Goal: Complete application form: Complete application form

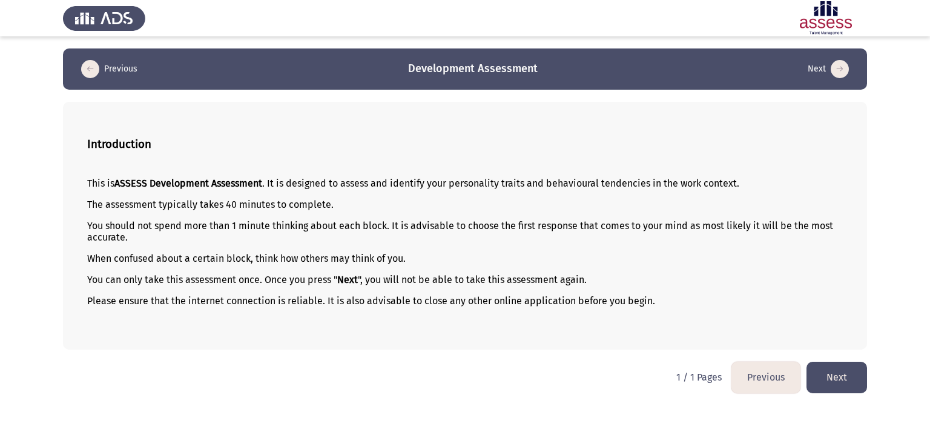
click at [849, 373] on button "Next" at bounding box center [836, 376] width 61 height 31
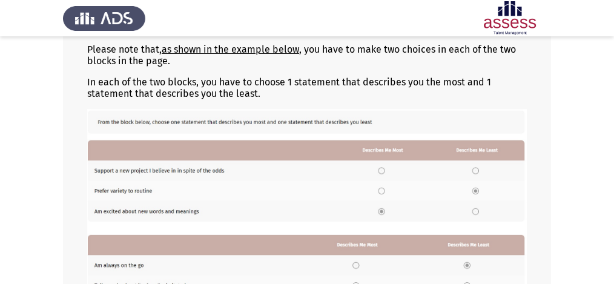
scroll to position [169, 0]
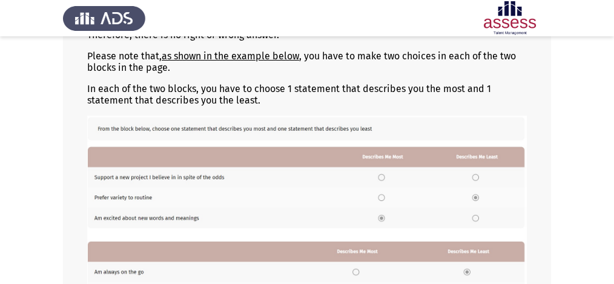
click at [193, 181] on img at bounding box center [306, 220] width 439 height 209
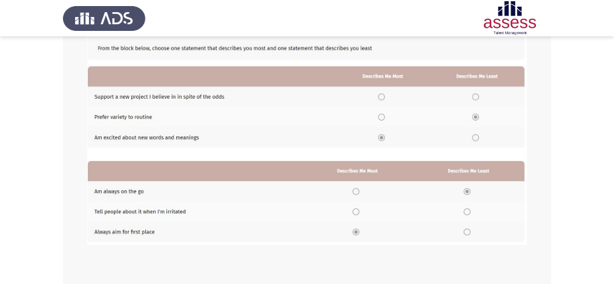
scroll to position [251, 0]
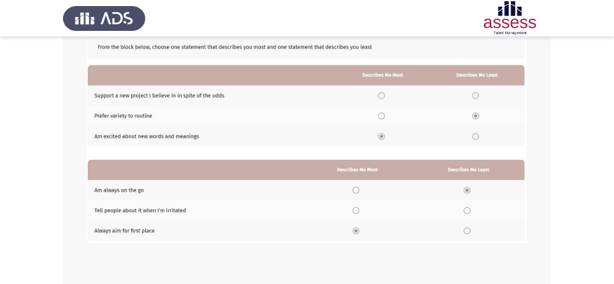
click at [381, 97] on img at bounding box center [306, 138] width 439 height 209
click at [383, 96] on img at bounding box center [306, 138] width 439 height 209
click at [381, 95] on img at bounding box center [306, 138] width 439 height 209
click at [478, 95] on img at bounding box center [306, 138] width 439 height 209
click at [383, 96] on img at bounding box center [306, 138] width 439 height 209
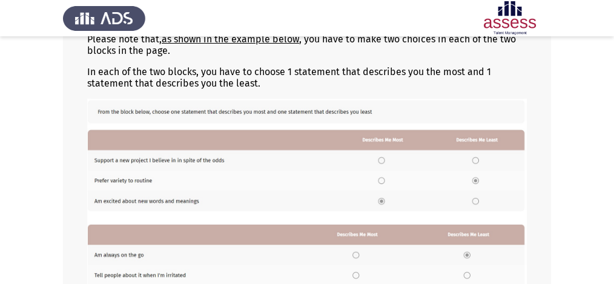
scroll to position [218, 0]
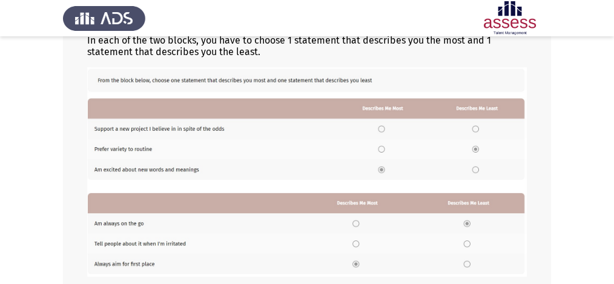
click at [381, 130] on img at bounding box center [306, 171] width 439 height 209
click at [385, 127] on img at bounding box center [306, 171] width 439 height 209
click at [381, 129] on img at bounding box center [306, 171] width 439 height 209
click at [381, 128] on img at bounding box center [306, 171] width 439 height 209
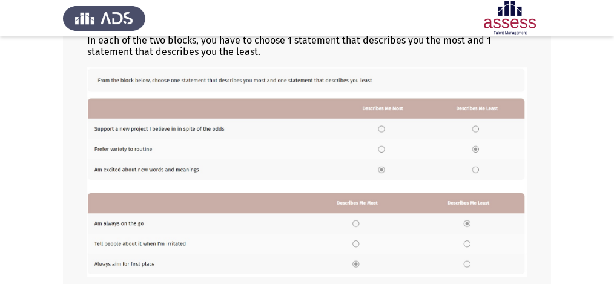
drag, startPoint x: 381, startPoint y: 151, endPoint x: 381, endPoint y: 162, distance: 11.5
click at [381, 151] on img at bounding box center [306, 171] width 439 height 209
click at [384, 171] on img at bounding box center [306, 171] width 439 height 209
click at [383, 130] on img at bounding box center [306, 171] width 439 height 209
click at [382, 148] on img at bounding box center [306, 171] width 439 height 209
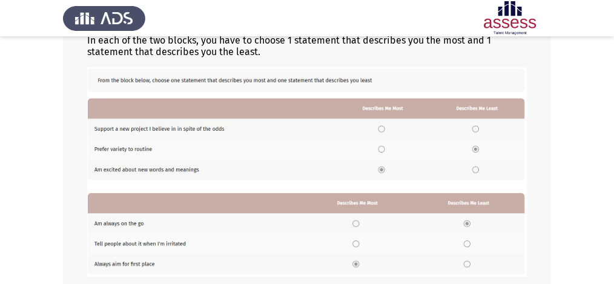
click at [476, 169] on img at bounding box center [306, 171] width 439 height 209
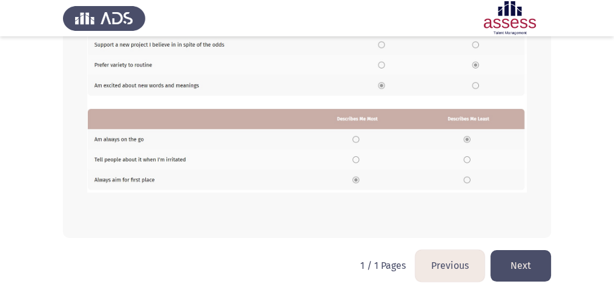
scroll to position [312, 0]
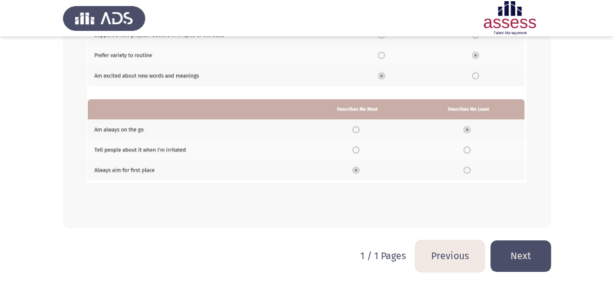
click at [134, 173] on img at bounding box center [306, 77] width 439 height 209
click at [357, 171] on img at bounding box center [306, 77] width 439 height 209
click at [352, 148] on img at bounding box center [306, 77] width 439 height 209
click at [449, 259] on button "Previous" at bounding box center [449, 255] width 69 height 31
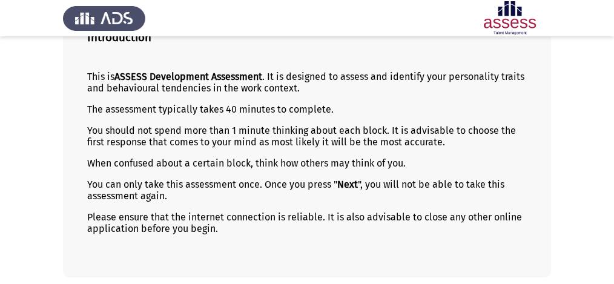
scroll to position [157, 0]
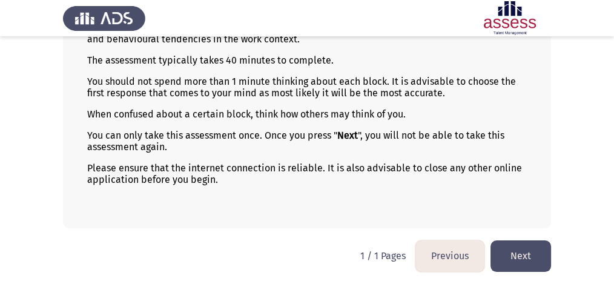
click at [517, 260] on button "Next" at bounding box center [520, 255] width 61 height 31
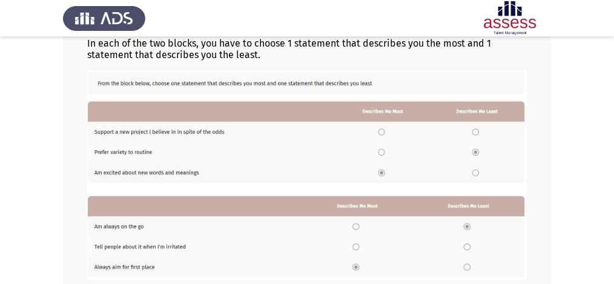
scroll to position [212, 0]
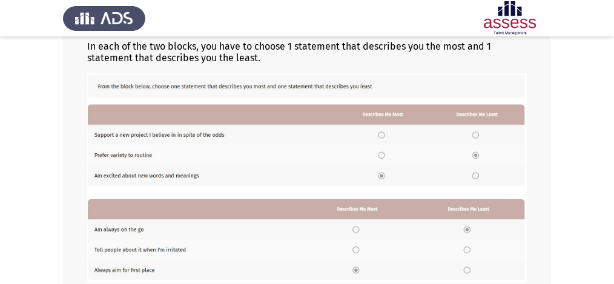
click at [385, 136] on img at bounding box center [306, 177] width 439 height 209
click at [461, 154] on img at bounding box center [306, 177] width 439 height 209
click at [473, 154] on img at bounding box center [306, 177] width 439 height 209
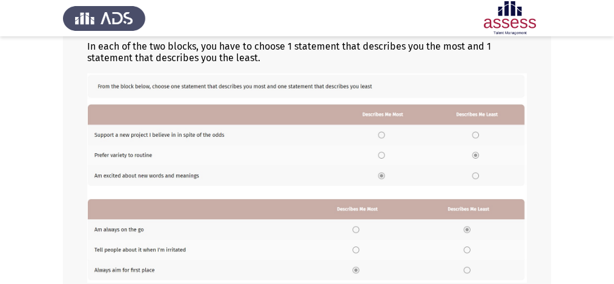
click at [381, 134] on img at bounding box center [306, 177] width 439 height 209
click at [475, 174] on img at bounding box center [306, 177] width 439 height 209
click at [381, 154] on img at bounding box center [306, 177] width 439 height 209
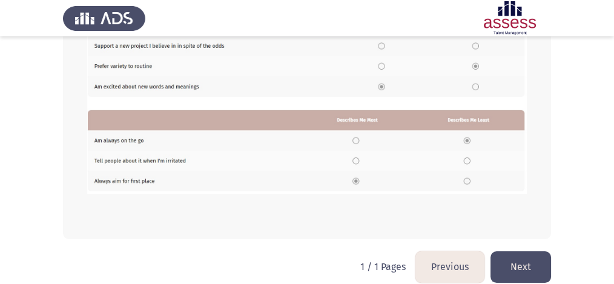
scroll to position [312, 0]
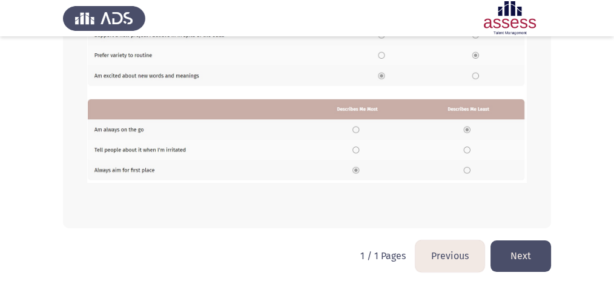
click at [438, 255] on button "Previous" at bounding box center [449, 255] width 69 height 31
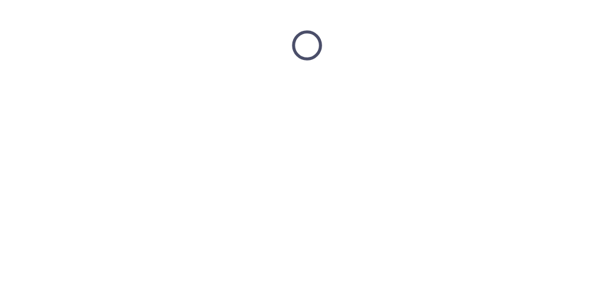
scroll to position [0, 0]
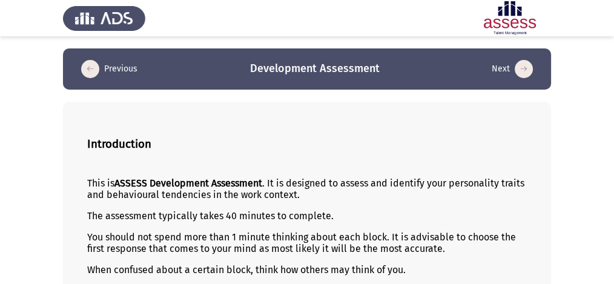
click at [524, 69] on icon "load next page" at bounding box center [523, 69] width 18 height 18
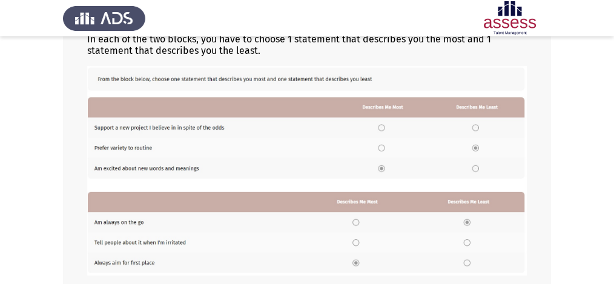
scroll to position [219, 0]
click at [471, 126] on img at bounding box center [306, 171] width 439 height 209
click at [375, 130] on img at bounding box center [306, 171] width 439 height 209
click at [380, 130] on img at bounding box center [306, 171] width 439 height 209
click at [384, 148] on img at bounding box center [306, 171] width 439 height 209
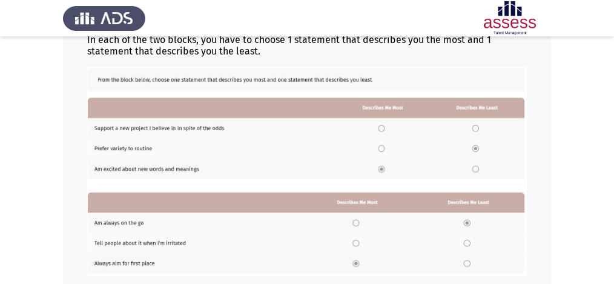
click at [478, 169] on img at bounding box center [306, 171] width 439 height 209
click at [381, 124] on img at bounding box center [306, 171] width 439 height 209
click at [383, 128] on img at bounding box center [306, 171] width 439 height 209
click at [383, 130] on img at bounding box center [306, 171] width 439 height 209
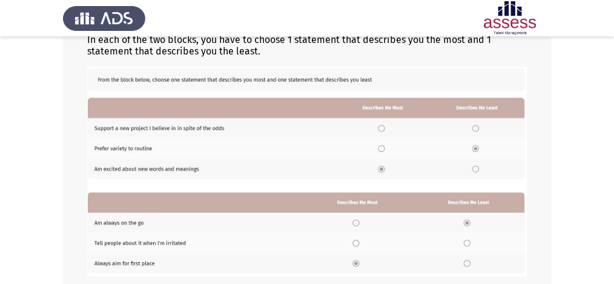
click at [381, 150] on img at bounding box center [306, 171] width 439 height 209
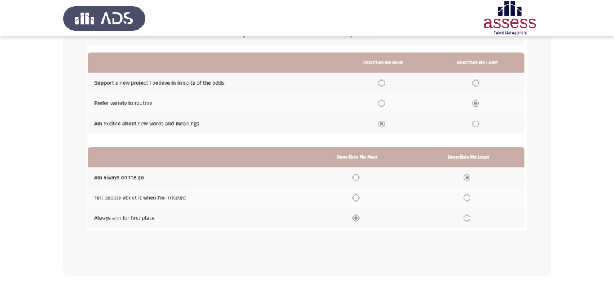
scroll to position [312, 0]
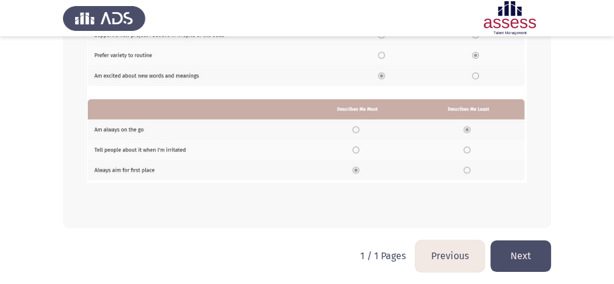
click at [524, 251] on button "Next" at bounding box center [520, 255] width 61 height 31
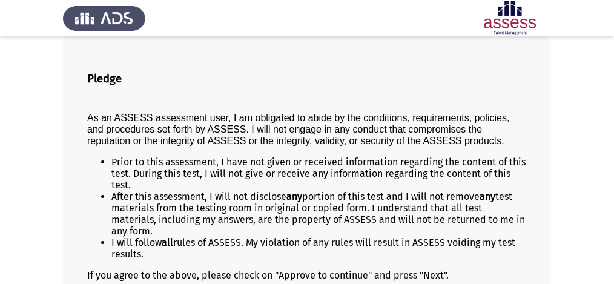
scroll to position [146, 0]
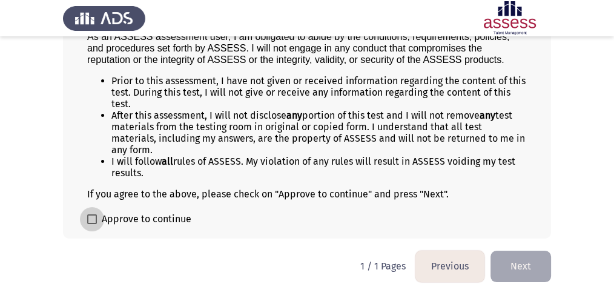
click at [89, 214] on span at bounding box center [92, 219] width 10 height 10
click at [91, 224] on input "Approve to continue" at bounding box center [91, 224] width 1 height 1
checkbox input "true"
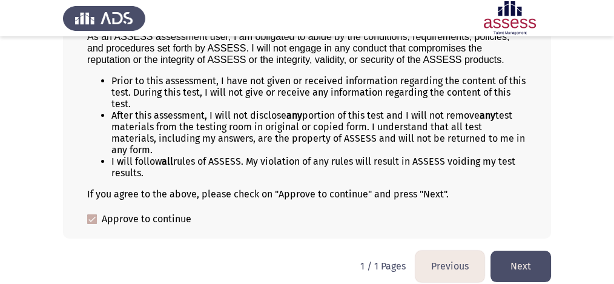
click at [523, 254] on button "Next" at bounding box center [520, 266] width 61 height 31
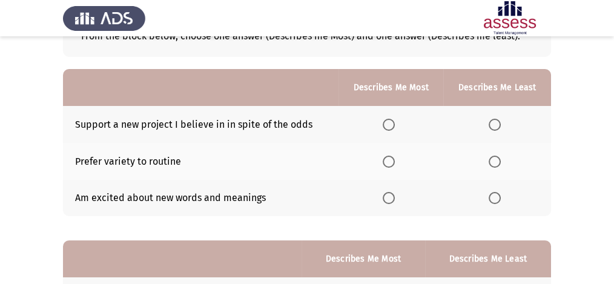
scroll to position [88, 0]
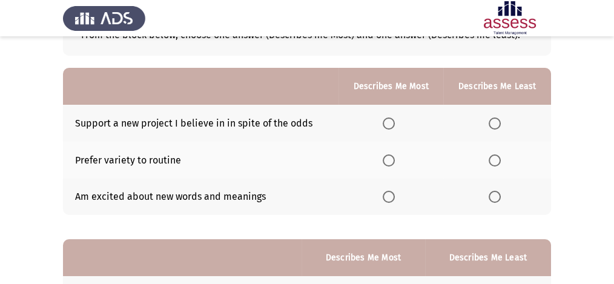
click at [394, 122] on span "Select an option" at bounding box center [389, 123] width 12 height 12
click at [394, 122] on input "Select an option" at bounding box center [389, 123] width 12 height 12
click at [389, 161] on span "Select an option" at bounding box center [389, 160] width 12 height 12
click at [389, 161] on input "Select an option" at bounding box center [389, 160] width 12 height 12
click at [391, 126] on span "Select an option" at bounding box center [389, 123] width 12 height 12
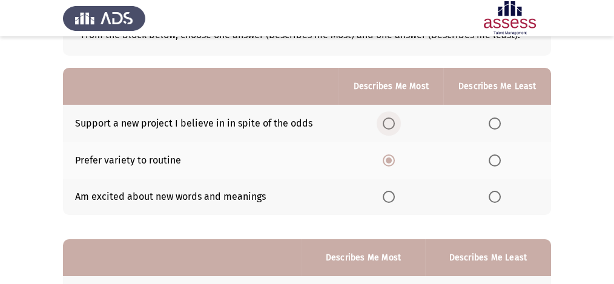
click at [391, 126] on input "Select an option" at bounding box center [389, 123] width 12 height 12
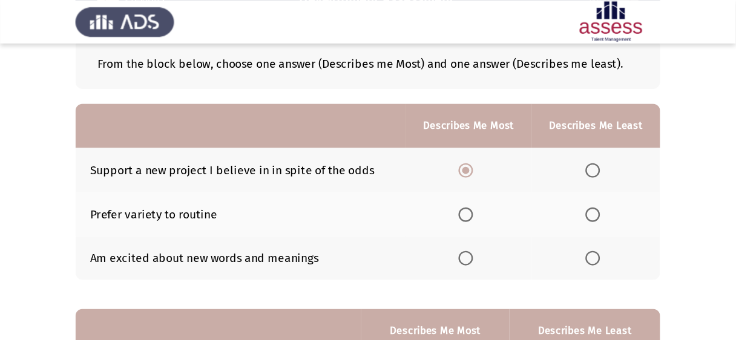
scroll to position [69, 0]
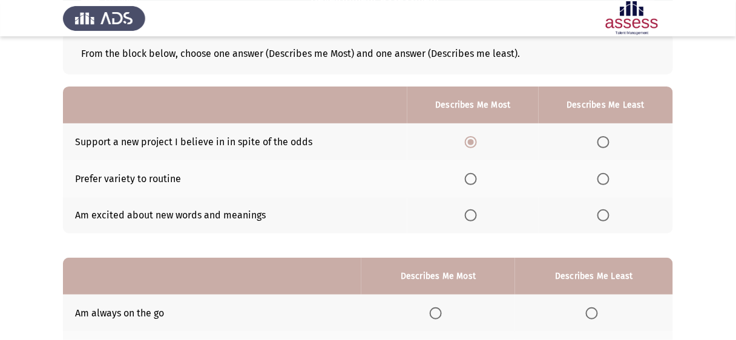
click at [475, 183] on span "Select an option" at bounding box center [471, 179] width 12 height 12
click at [475, 183] on input "Select an option" at bounding box center [471, 179] width 12 height 12
click at [465, 216] on th at bounding box center [472, 215] width 131 height 37
click at [467, 216] on span "Select an option" at bounding box center [471, 215] width 12 height 12
click at [467, 216] on input "Select an option" at bounding box center [471, 215] width 12 height 12
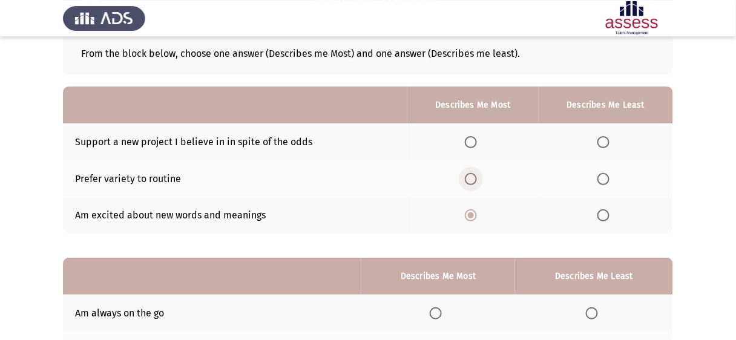
click at [473, 175] on span "Select an option" at bounding box center [471, 179] width 12 height 12
click at [473, 175] on input "Select an option" at bounding box center [471, 179] width 12 height 12
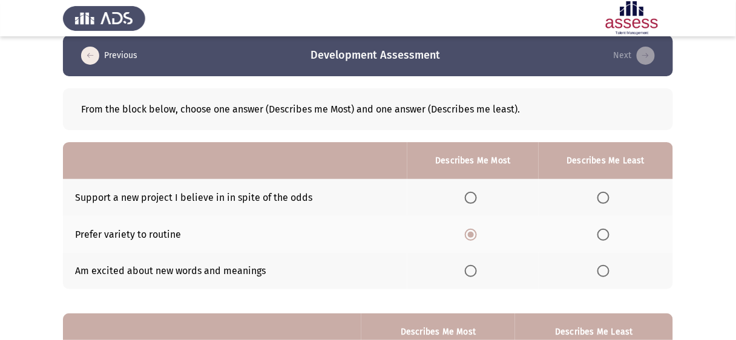
scroll to position [0, 0]
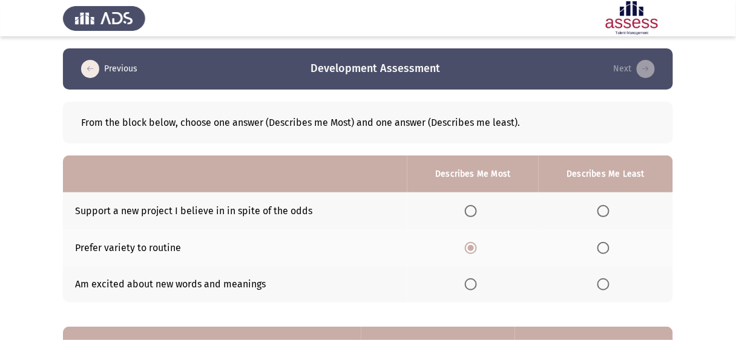
click at [472, 288] on span "Select an option" at bounding box center [471, 284] width 12 height 12
click at [472, 288] on input "Select an option" at bounding box center [471, 284] width 12 height 12
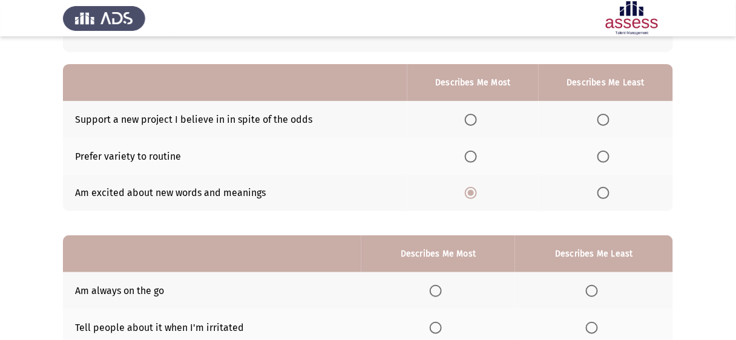
scroll to position [105, 0]
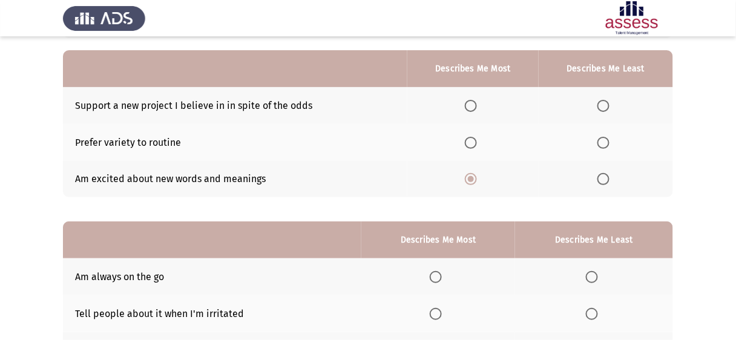
click at [471, 140] on span "Select an option" at bounding box center [471, 143] width 12 height 12
click at [471, 140] on input "Select an option" at bounding box center [471, 143] width 12 height 12
click at [473, 112] on th at bounding box center [472, 105] width 131 height 37
click at [479, 107] on label "Select an option" at bounding box center [473, 106] width 17 height 12
click at [477, 107] on input "Select an option" at bounding box center [471, 106] width 12 height 12
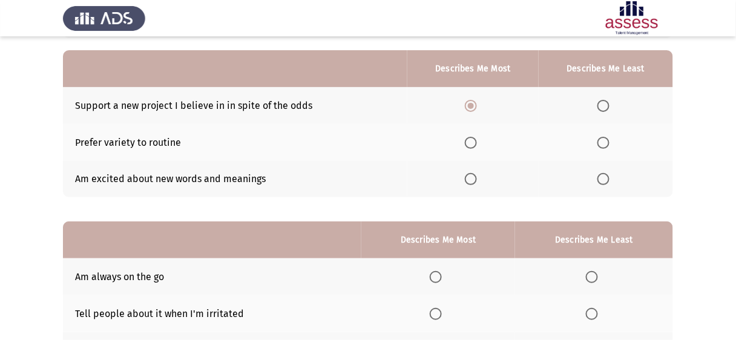
click at [475, 177] on span "Select an option" at bounding box center [471, 179] width 12 height 12
click at [475, 177] on input "Select an option" at bounding box center [471, 179] width 12 height 12
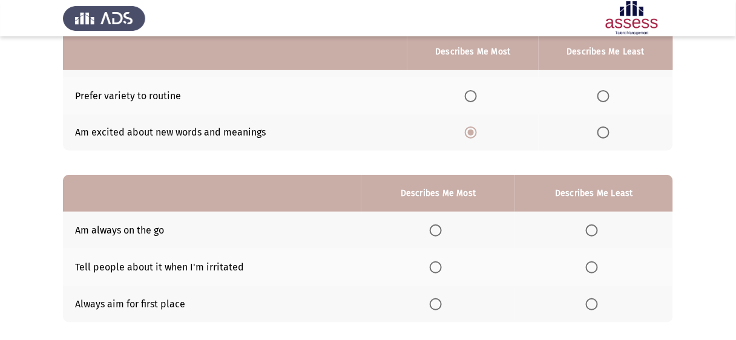
scroll to position [161, 0]
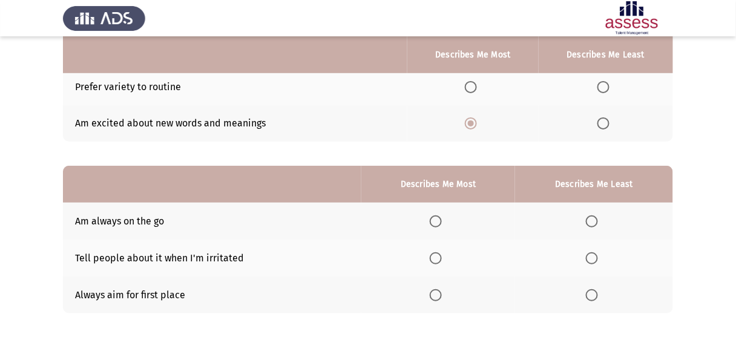
click at [443, 292] on label "Select an option" at bounding box center [438, 295] width 17 height 12
click at [442, 292] on input "Select an option" at bounding box center [436, 295] width 12 height 12
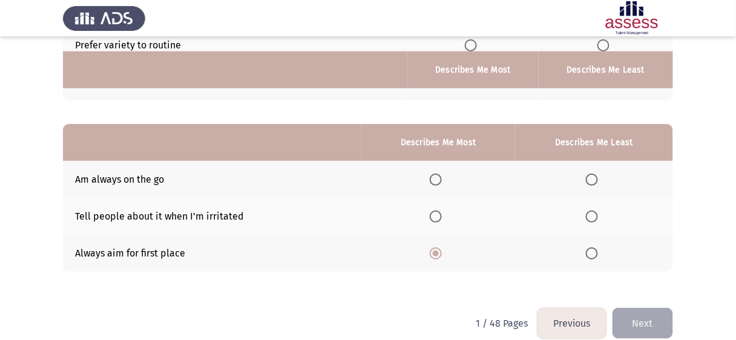
scroll to position [217, 0]
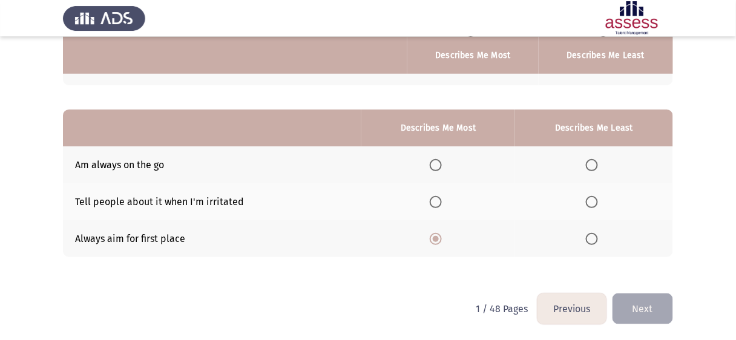
click at [439, 201] on span "Select an option" at bounding box center [436, 202] width 12 height 12
click at [439, 201] on input "Select an option" at bounding box center [436, 202] width 12 height 12
click at [636, 318] on button "Next" at bounding box center [643, 309] width 61 height 31
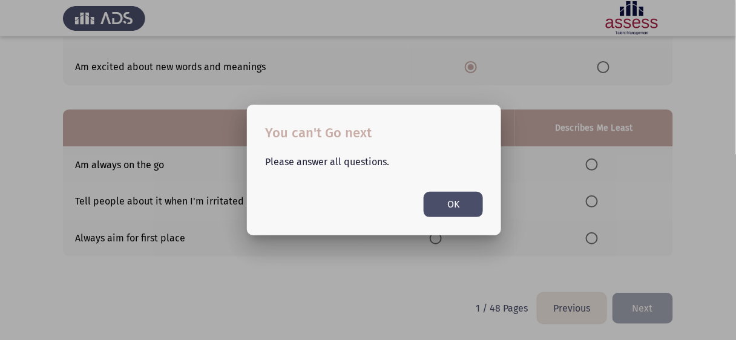
scroll to position [0, 0]
click at [456, 206] on button "OK" at bounding box center [453, 204] width 59 height 25
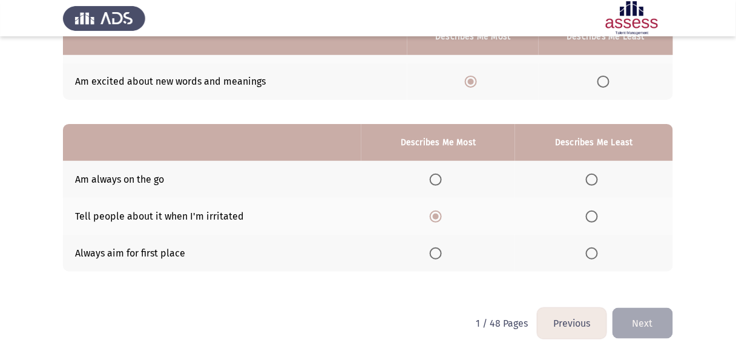
scroll to position [217, 0]
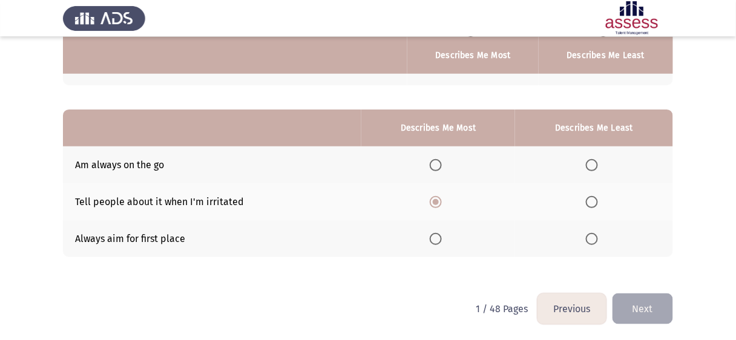
click at [555, 310] on button "Previous" at bounding box center [571, 309] width 69 height 31
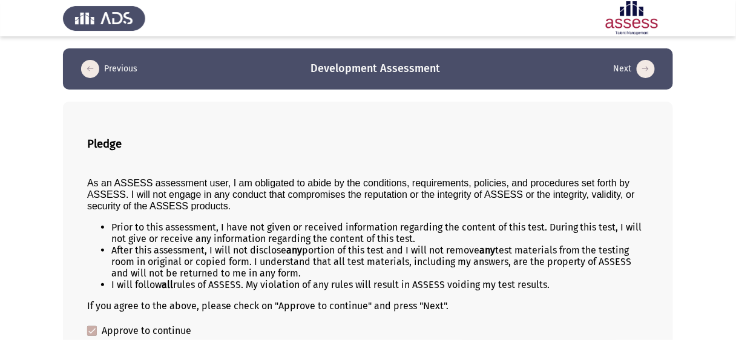
scroll to position [67, 0]
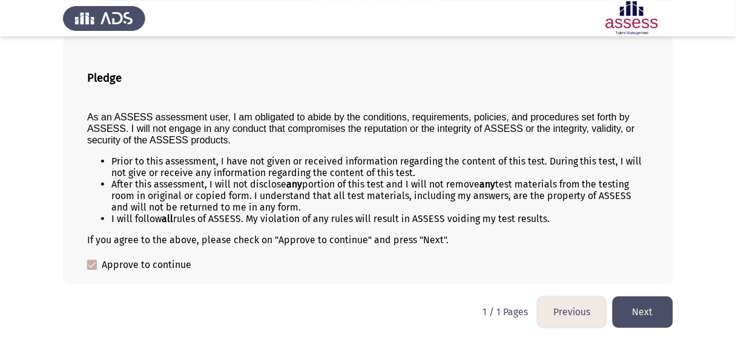
click at [636, 311] on button "Next" at bounding box center [643, 312] width 61 height 31
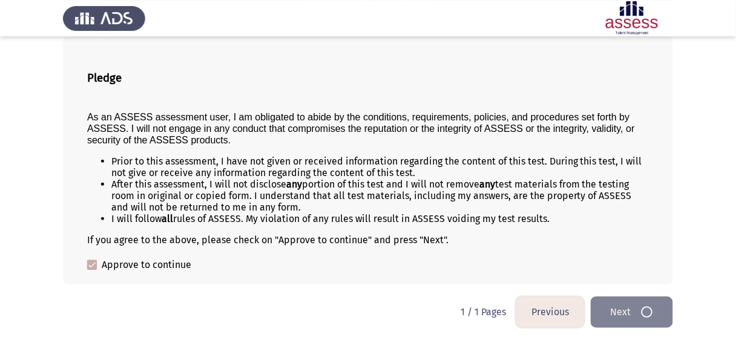
scroll to position [0, 0]
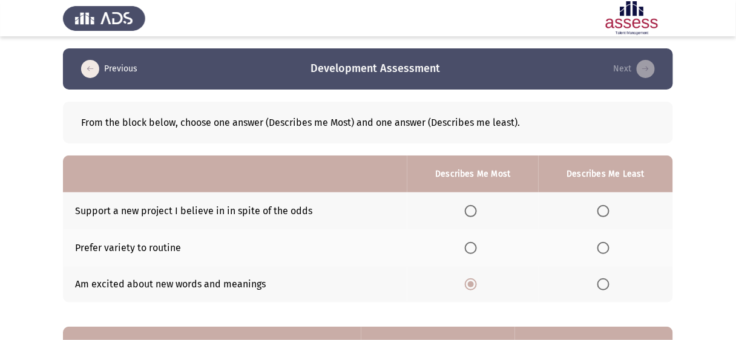
click at [472, 206] on span "Select an option" at bounding box center [471, 211] width 12 height 12
click at [472, 206] on input "Select an option" at bounding box center [471, 211] width 12 height 12
click at [475, 242] on mat-radio-button "Select an option" at bounding box center [473, 248] width 17 height 13
click at [477, 249] on span "Select an option" at bounding box center [471, 248] width 12 height 12
click at [477, 249] on input "Select an option" at bounding box center [471, 248] width 12 height 12
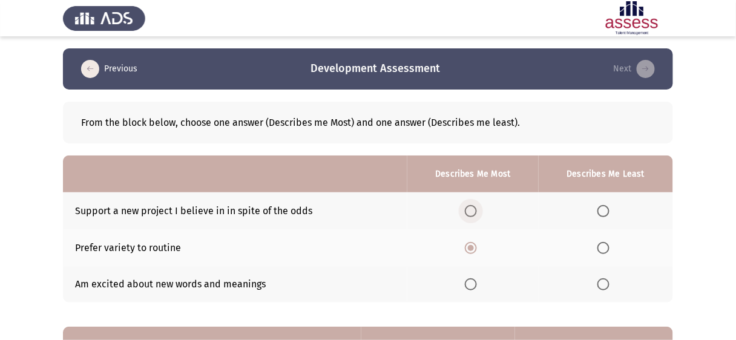
click at [475, 205] on span "Select an option" at bounding box center [471, 211] width 12 height 12
click at [475, 205] on input "Select an option" at bounding box center [471, 211] width 12 height 12
click at [479, 281] on label "Select an option" at bounding box center [473, 284] width 17 height 12
click at [477, 281] on input "Select an option" at bounding box center [471, 284] width 12 height 12
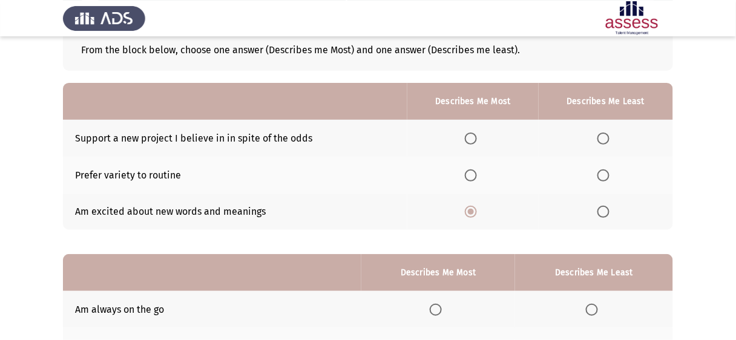
scroll to position [70, 0]
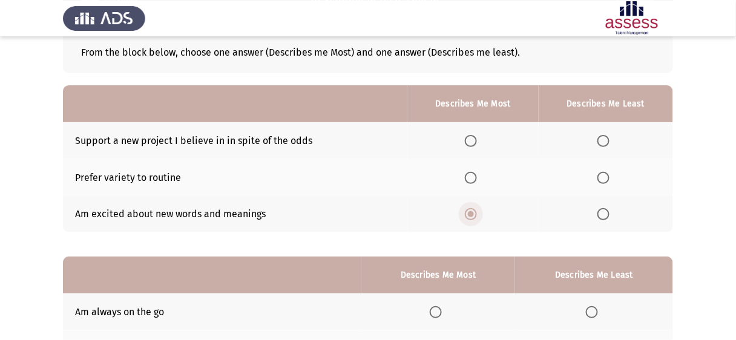
click at [475, 217] on span "Select an option" at bounding box center [471, 214] width 12 height 12
click at [475, 217] on input "Select an option" at bounding box center [471, 214] width 12 height 12
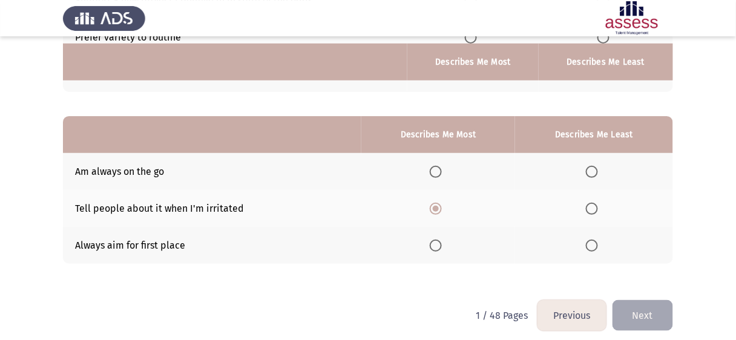
scroll to position [217, 0]
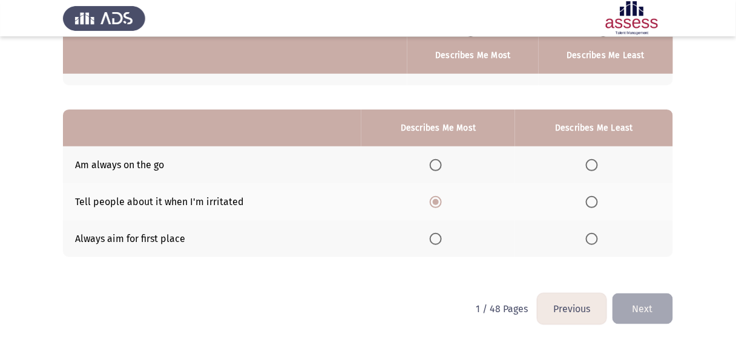
click at [440, 201] on span "Select an option" at bounding box center [436, 202] width 12 height 12
click at [440, 201] on input "Select an option" at bounding box center [436, 202] width 12 height 12
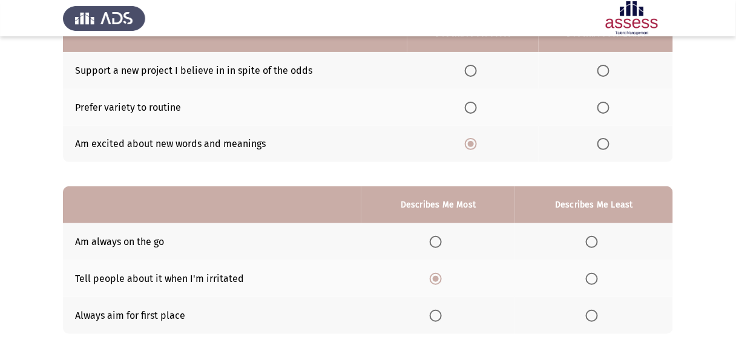
scroll to position [2, 0]
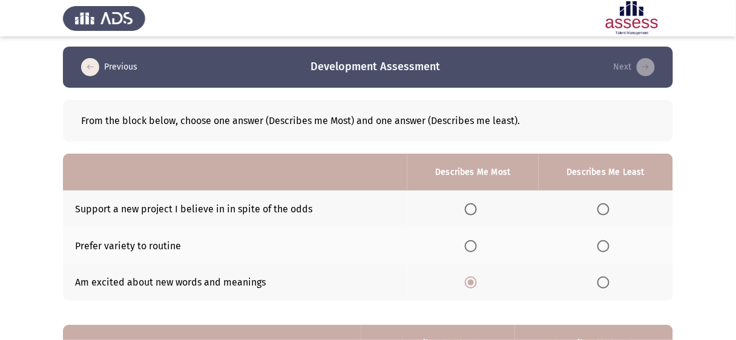
click at [612, 244] on label "Select an option" at bounding box center [605, 246] width 17 height 12
click at [610, 244] on input "Select an option" at bounding box center [603, 246] width 12 height 12
click at [603, 207] on span "Select an option" at bounding box center [603, 209] width 12 height 12
click at [603, 207] on input "Select an option" at bounding box center [603, 209] width 12 height 12
click at [608, 240] on span "Select an option" at bounding box center [603, 246] width 12 height 12
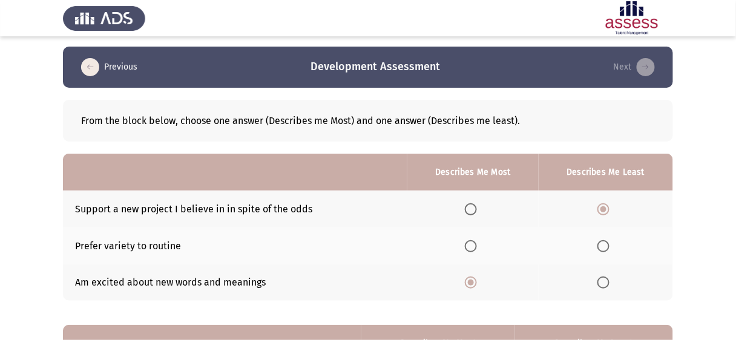
click at [608, 240] on input "Select an option" at bounding box center [603, 246] width 12 height 12
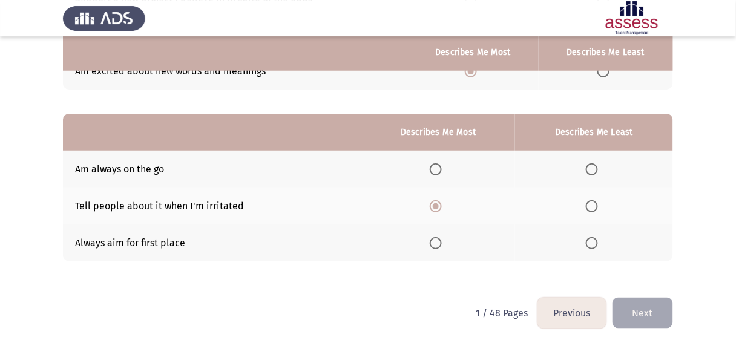
scroll to position [214, 0]
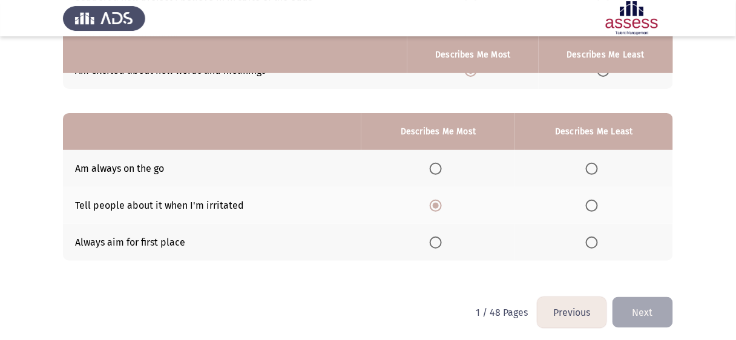
click at [596, 169] on span "Select an option" at bounding box center [592, 169] width 12 height 12
click at [596, 169] on input "Select an option" at bounding box center [592, 169] width 12 height 12
click at [646, 308] on button "Next" at bounding box center [643, 312] width 61 height 31
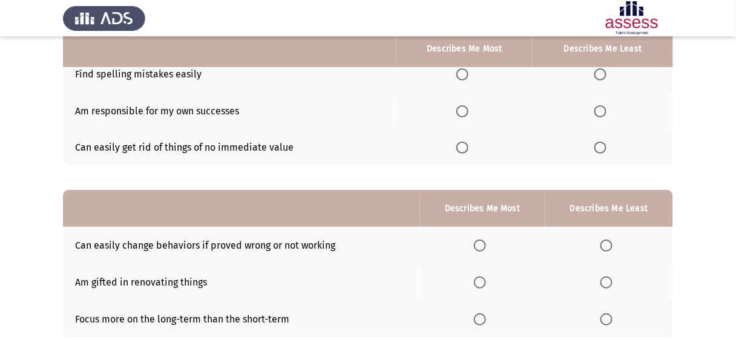
scroll to position [130, 0]
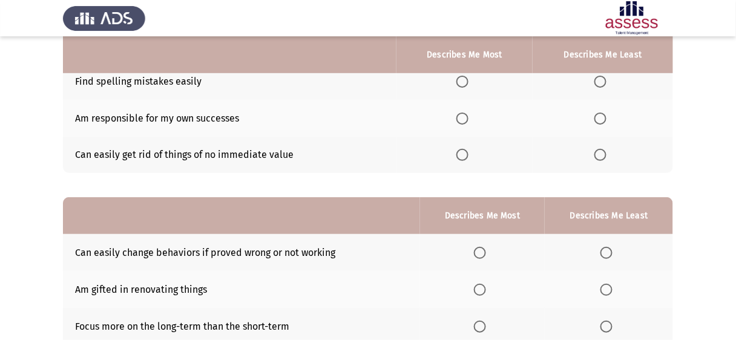
click at [605, 81] on span "Select an option" at bounding box center [600, 82] width 12 height 12
click at [605, 81] on input "Select an option" at bounding box center [600, 82] width 12 height 12
click at [460, 117] on span "Select an option" at bounding box center [462, 119] width 12 height 12
click at [460, 117] on input "Select an option" at bounding box center [462, 119] width 12 height 12
click at [600, 154] on span "Select an option" at bounding box center [600, 155] width 12 height 12
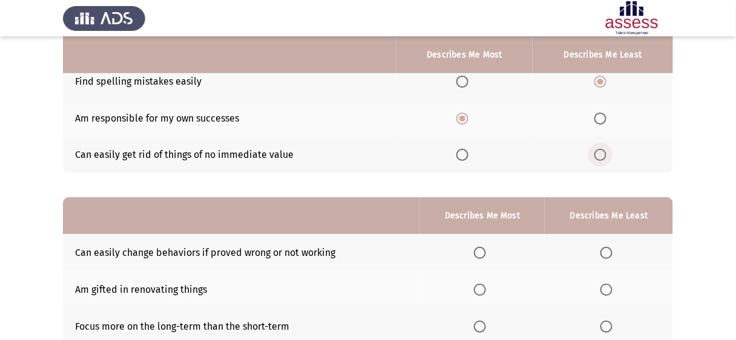
click at [600, 154] on input "Select an option" at bounding box center [600, 155] width 12 height 12
click at [601, 79] on span "Select an option" at bounding box center [600, 82] width 12 height 12
click at [601, 79] on input "Select an option" at bounding box center [600, 82] width 12 height 12
drag, startPoint x: 736, startPoint y: 115, endPoint x: 739, endPoint y: 243, distance: 128.4
click at [736, 243] on html "Previous Development Assessment Next From the block below, choose one answer (D…" at bounding box center [368, 149] width 736 height 559
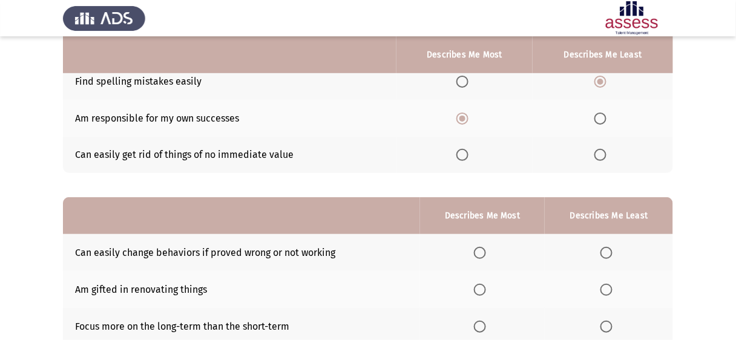
click at [603, 154] on span "Select an option" at bounding box center [600, 155] width 12 height 12
click at [603, 154] on input "Select an option" at bounding box center [600, 155] width 12 height 12
click at [601, 80] on span "Select an option" at bounding box center [600, 82] width 12 height 12
click at [601, 80] on input "Select an option" at bounding box center [600, 82] width 12 height 12
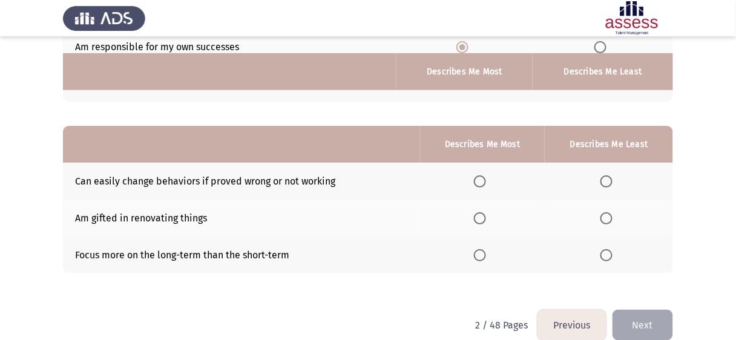
scroll to position [217, 0]
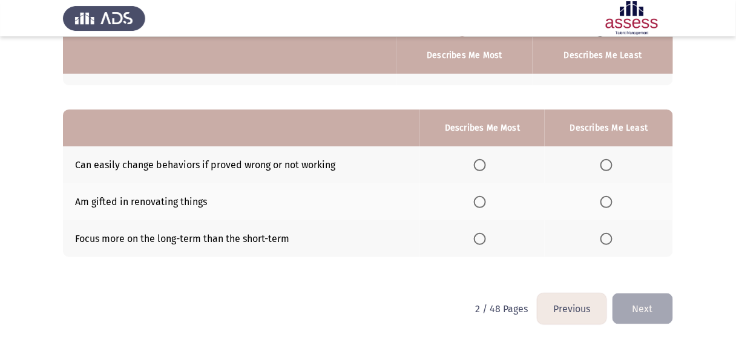
click at [485, 235] on span "Select an option" at bounding box center [480, 239] width 12 height 12
click at [485, 235] on input "Select an option" at bounding box center [480, 239] width 12 height 12
click at [605, 202] on span "Select an option" at bounding box center [606, 202] width 12 height 12
click at [605, 202] on input "Select an option" at bounding box center [606, 202] width 12 height 12
click at [654, 299] on button "Next" at bounding box center [643, 309] width 61 height 31
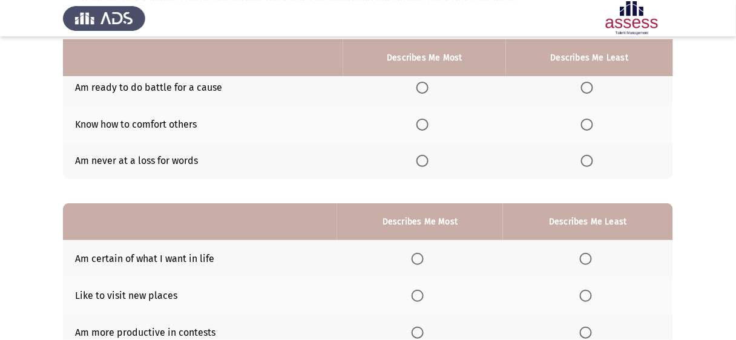
scroll to position [131, 0]
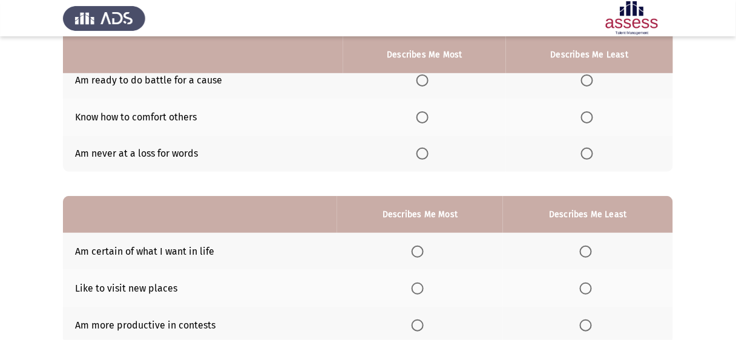
click at [421, 81] on span "Select an option" at bounding box center [422, 80] width 12 height 12
click at [421, 81] on input "Select an option" at bounding box center [422, 80] width 12 height 12
click at [587, 116] on span "Select an option" at bounding box center [587, 117] width 12 height 12
click at [587, 116] on input "Select an option" at bounding box center [587, 117] width 12 height 12
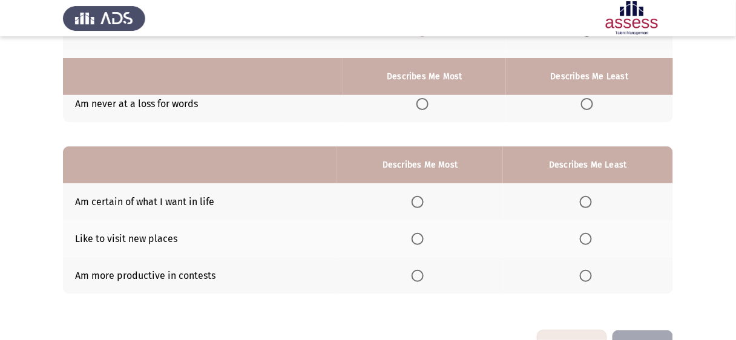
scroll to position [217, 0]
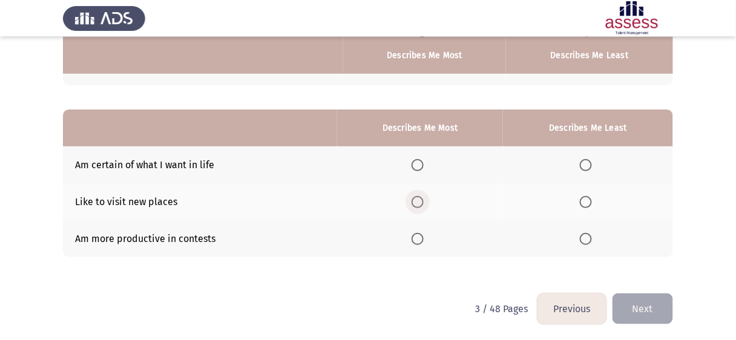
click at [422, 203] on span "Select an option" at bounding box center [418, 202] width 12 height 12
click at [422, 203] on input "Select an option" at bounding box center [418, 202] width 12 height 12
click at [586, 163] on span "Select an option" at bounding box center [586, 165] width 12 height 12
click at [586, 163] on input "Select an option" at bounding box center [586, 165] width 12 height 12
click at [655, 308] on button "Next" at bounding box center [643, 309] width 61 height 31
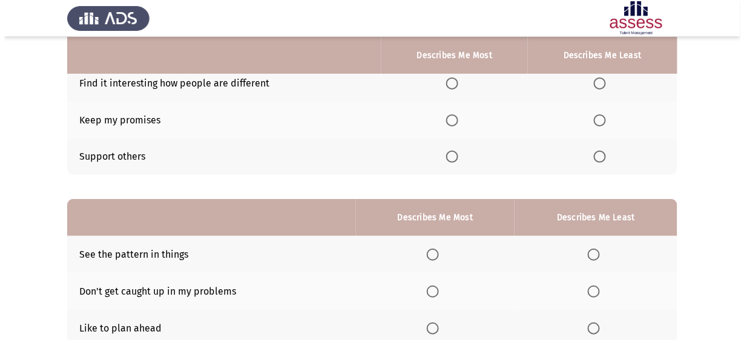
scroll to position [0, 0]
